Goal: Information Seeking & Learning: Learn about a topic

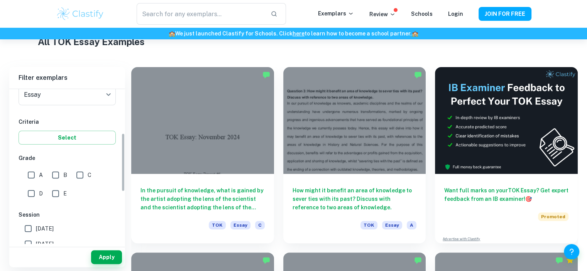
scroll to position [116, 0]
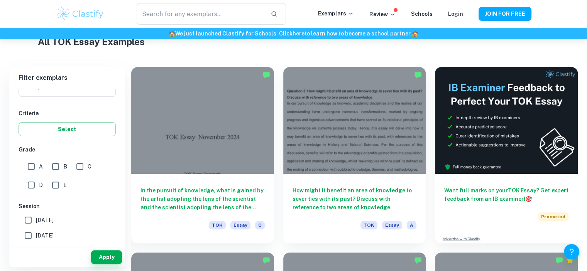
click at [30, 165] on input "A" at bounding box center [31, 166] width 15 height 15
checkbox input "true"
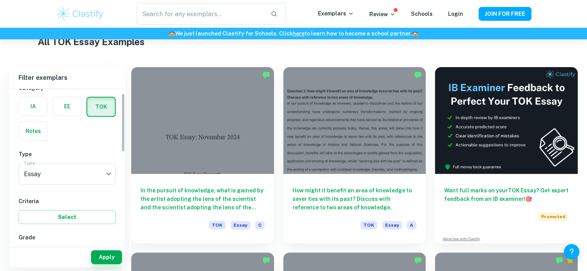
scroll to position [0, 0]
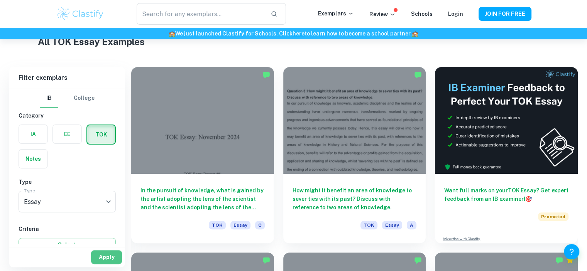
click at [101, 251] on button "Apply" at bounding box center [106, 257] width 31 height 14
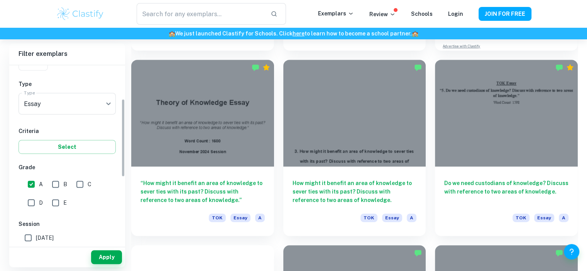
scroll to position [77, 0]
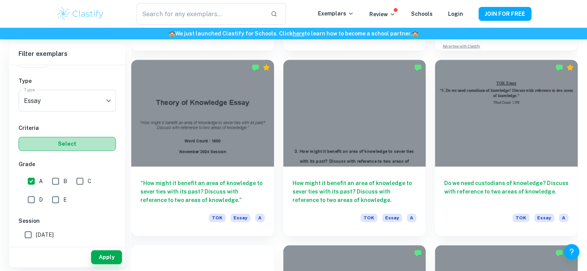
click at [65, 145] on button "Select" at bounding box center [67, 144] width 97 height 14
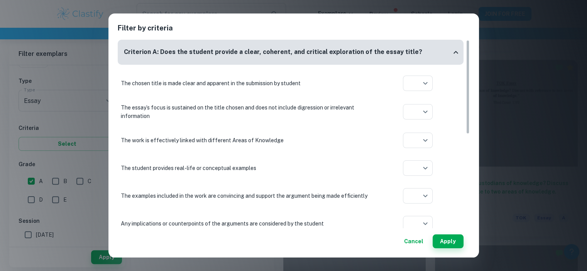
click at [40, 154] on div "Filter by criteria Criterion A: Does the student provide a clear, coherent, and…" at bounding box center [293, 135] width 587 height 271
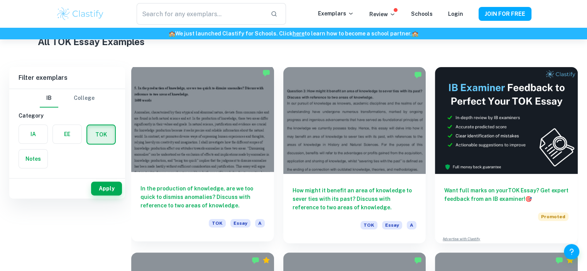
scroll to position [0, 0]
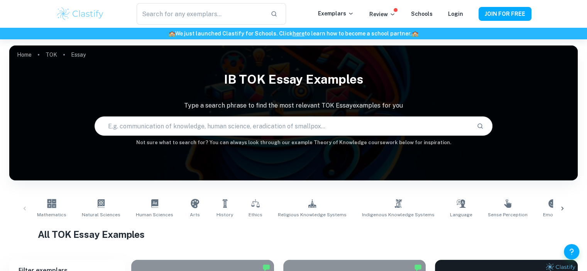
click at [249, 129] on input "text" at bounding box center [282, 126] width 375 height 22
click at [252, 124] on input "text" at bounding box center [282, 126] width 375 height 22
type input "constraint"
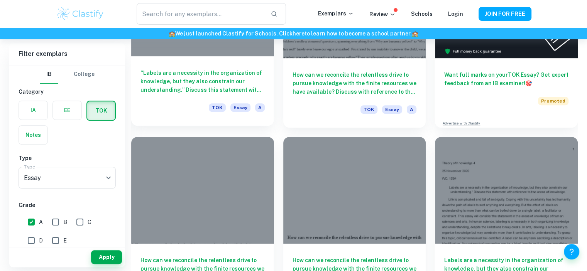
scroll to position [336, 0]
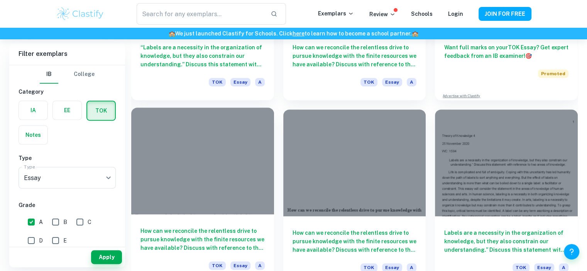
click at [258, 140] on div at bounding box center [202, 161] width 143 height 107
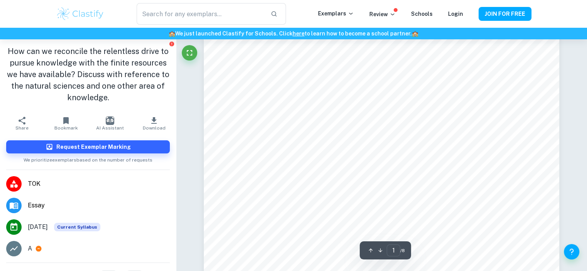
scroll to position [193, 0]
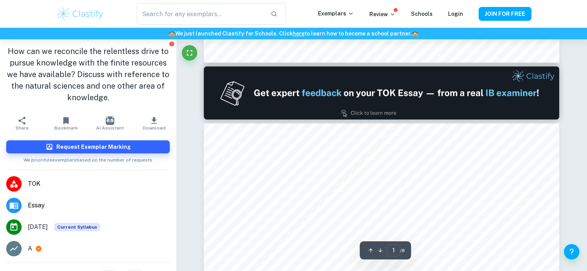
type input "2"
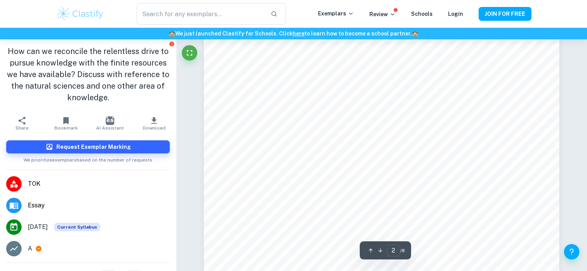
scroll to position [694, 0]
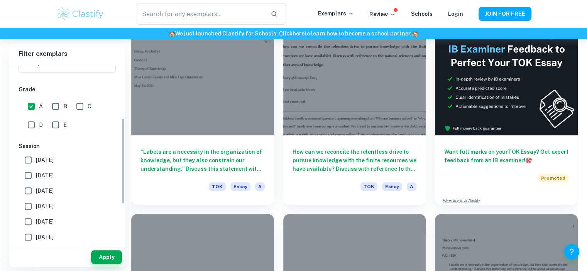
scroll to position [77, 0]
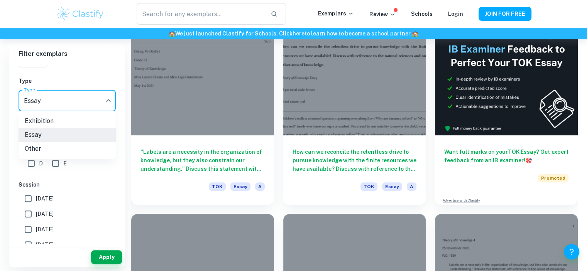
click at [54, 121] on li "Exhibition" at bounding box center [67, 121] width 97 height 14
type input "Exhibition"
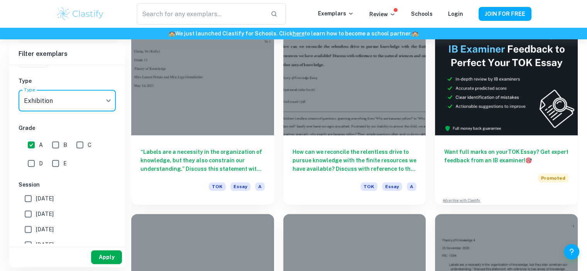
click at [98, 253] on button "Apply" at bounding box center [106, 257] width 31 height 14
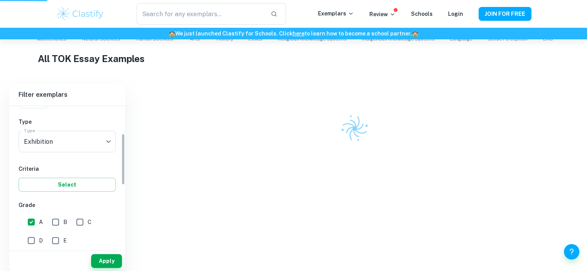
scroll to position [172, 0]
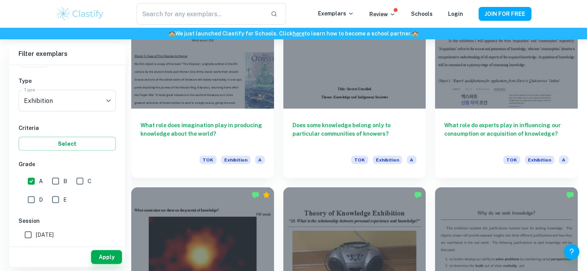
scroll to position [2005, 0]
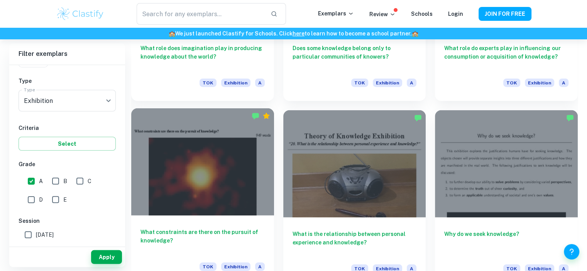
click at [244, 162] on div at bounding box center [202, 161] width 143 height 107
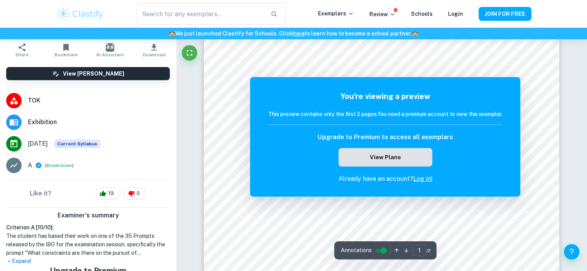
scroll to position [39, 0]
click at [420, 180] on link "Log in!" at bounding box center [422, 178] width 19 height 7
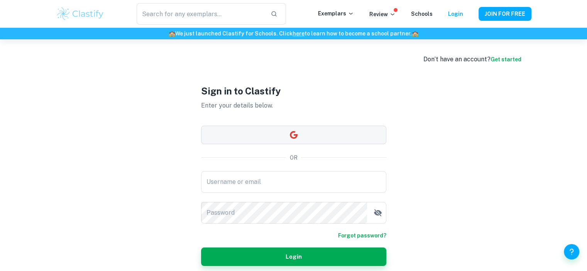
click at [288, 126] on button "button" at bounding box center [293, 135] width 185 height 19
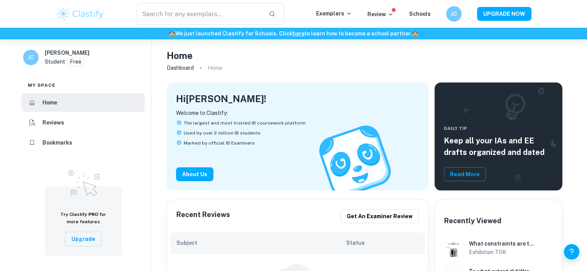
click at [70, 15] on img at bounding box center [80, 13] width 49 height 15
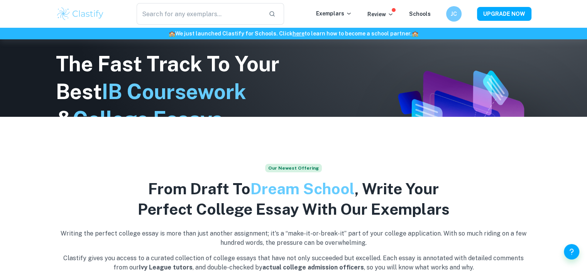
scroll to position [39, 0]
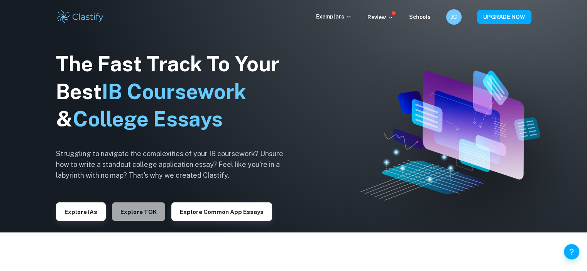
click at [156, 207] on button "Explore TOK" at bounding box center [138, 211] width 53 height 19
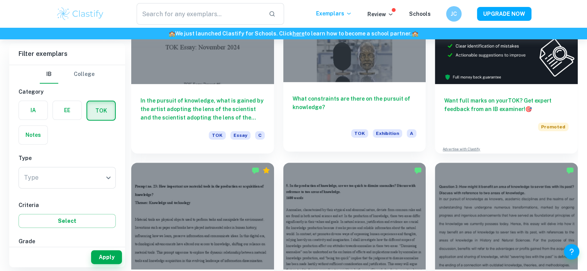
scroll to position [308, 0]
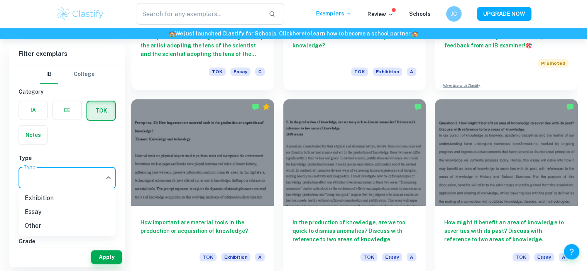
click at [62, 200] on li "Exhibition" at bounding box center [67, 198] width 97 height 14
type input "Exhibition"
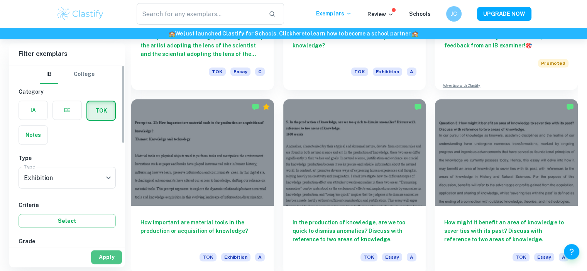
click at [103, 258] on button "Apply" at bounding box center [106, 257] width 31 height 14
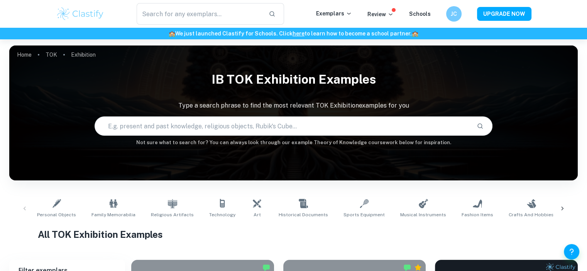
click at [216, 130] on input "text" at bounding box center [282, 126] width 375 height 22
type input "constraint"
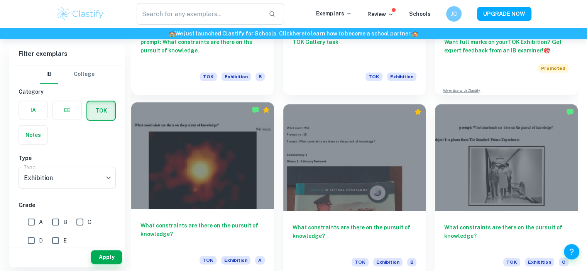
scroll to position [374, 0]
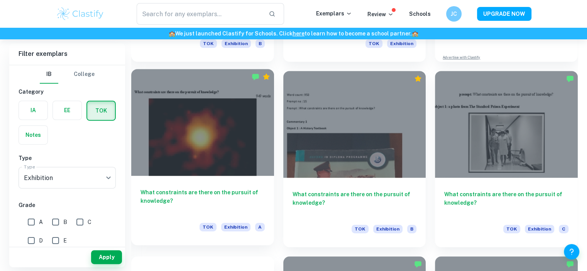
click at [224, 151] on div at bounding box center [202, 122] width 143 height 107
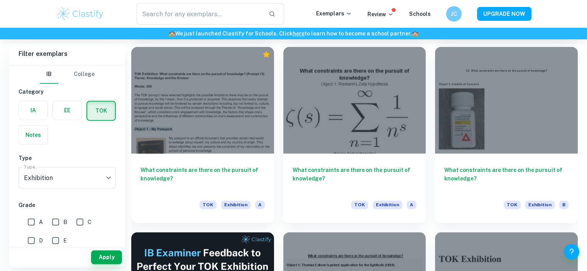
scroll to position [1146, 0]
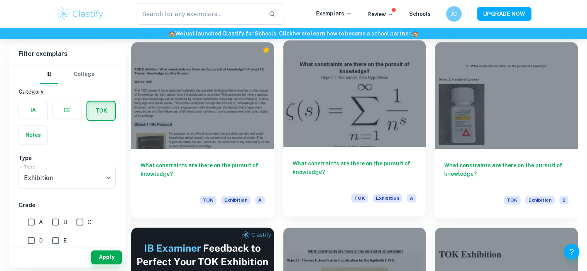
click at [339, 84] on div at bounding box center [354, 93] width 143 height 107
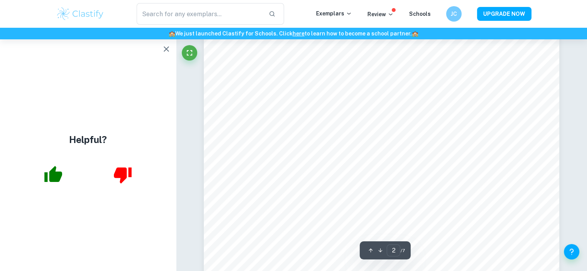
scroll to position [810, 0]
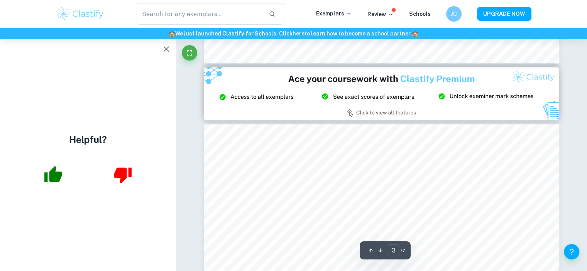
type input "2"
